Goal: Transaction & Acquisition: Purchase product/service

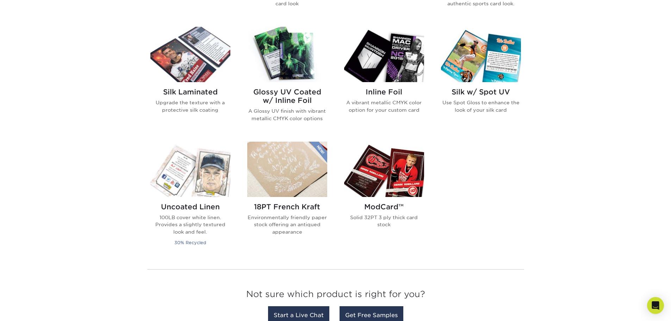
scroll to position [317, 0]
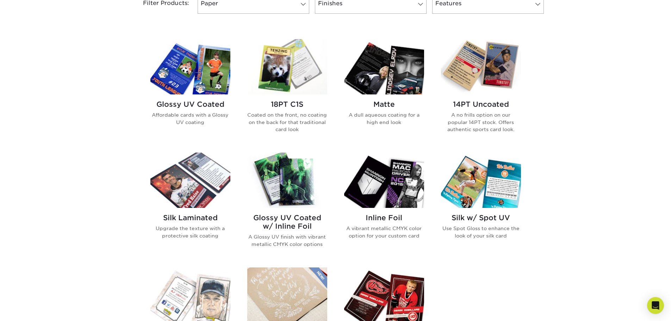
click at [292, 105] on h2 "18PT C1S" at bounding box center [287, 104] width 80 height 8
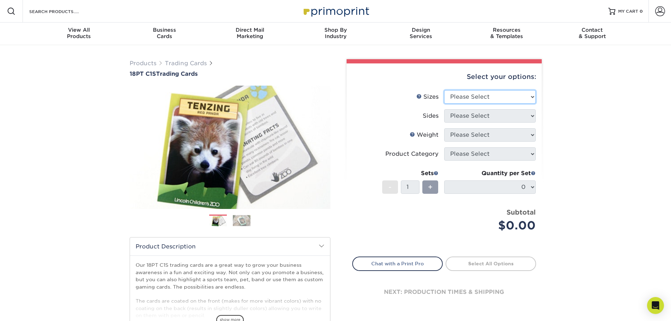
click at [496, 100] on select "Please Select 2.5" x 3.5"" at bounding box center [490, 96] width 92 height 13
select select "2.50x3.50"
click at [444, 90] on select "Please Select 2.5" x 3.5"" at bounding box center [490, 96] width 92 height 13
click at [489, 118] on select "Please Select Print Both Sides Print Front Only" at bounding box center [490, 115] width 92 height 13
select select "13abbda7-1d64-4f25-8bb2-c179b224825d"
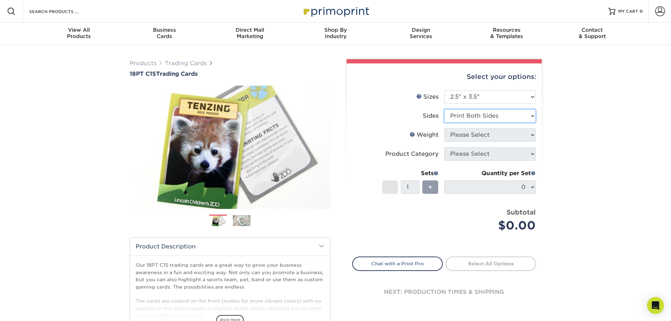
click at [444, 109] on select "Please Select Print Both Sides Print Front Only" at bounding box center [490, 115] width 92 height 13
click at [484, 132] on select "Please Select 18PT C1S" at bounding box center [490, 134] width 92 height 13
select select "18PTC1S"
click at [444, 128] on select "Please Select 18PT C1S" at bounding box center [490, 134] width 92 height 13
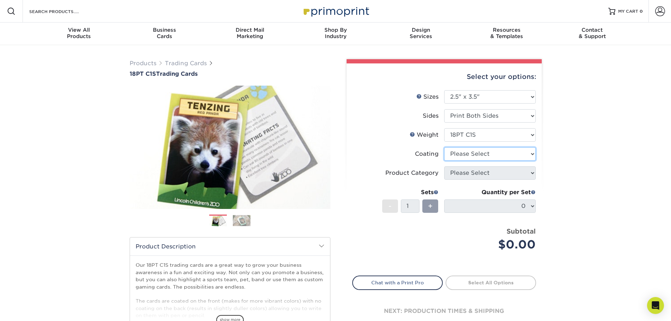
click at [493, 155] on select at bounding box center [490, 153] width 92 height 13
select select "1e8116af-acfc-44b1-83dc-8181aa338834"
click at [444, 147] on select at bounding box center [490, 153] width 92 height 13
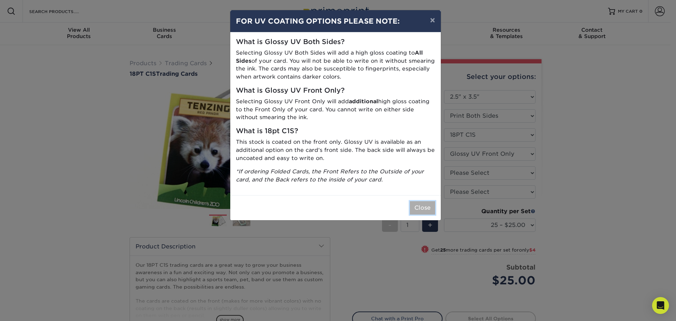
click at [427, 210] on button "Close" at bounding box center [422, 207] width 25 height 13
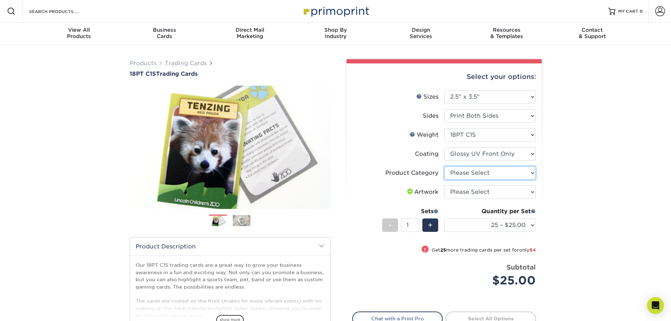
click at [499, 172] on select "Please Select Trading Cards" at bounding box center [490, 172] width 92 height 13
select select "c2f9bce9-36c2-409d-b101-c29d9d031e18"
click at [444, 166] on select "Please Select Trading Cards" at bounding box center [490, 172] width 92 height 13
click at [495, 189] on select "Please Select I will upload files I need a design - $100" at bounding box center [490, 191] width 92 height 13
select select "upload"
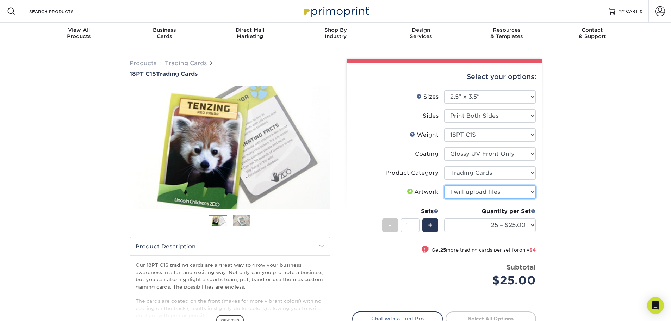
click at [444, 185] on select "Please Select I will upload files I need a design - $100" at bounding box center [490, 191] width 92 height 13
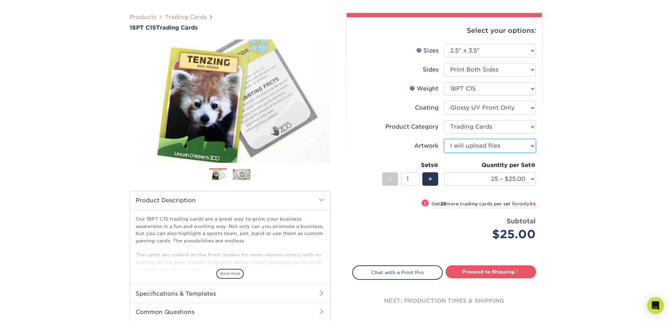
scroll to position [70, 0]
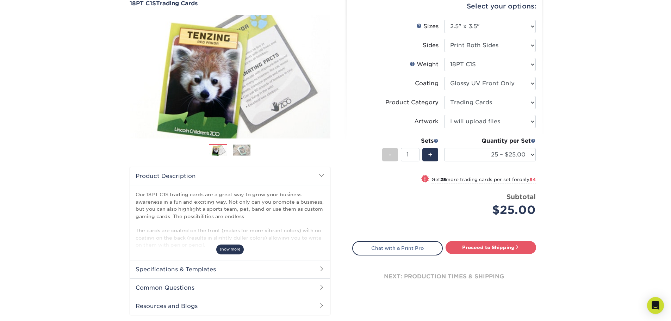
click at [230, 249] on span "show more" at bounding box center [229, 249] width 27 height 10
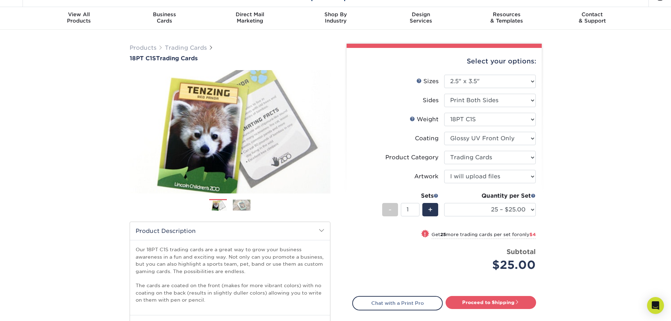
scroll to position [0, 0]
